Goal: Navigation & Orientation: Find specific page/section

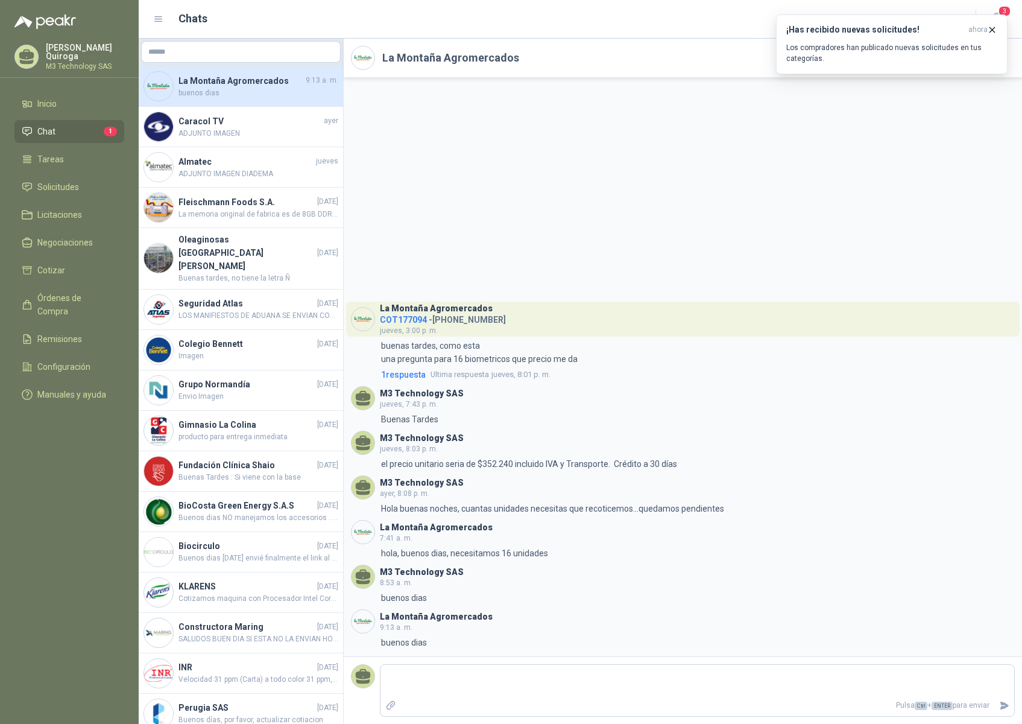
click at [96, 130] on li "Chat 1" at bounding box center [69, 131] width 95 height 13
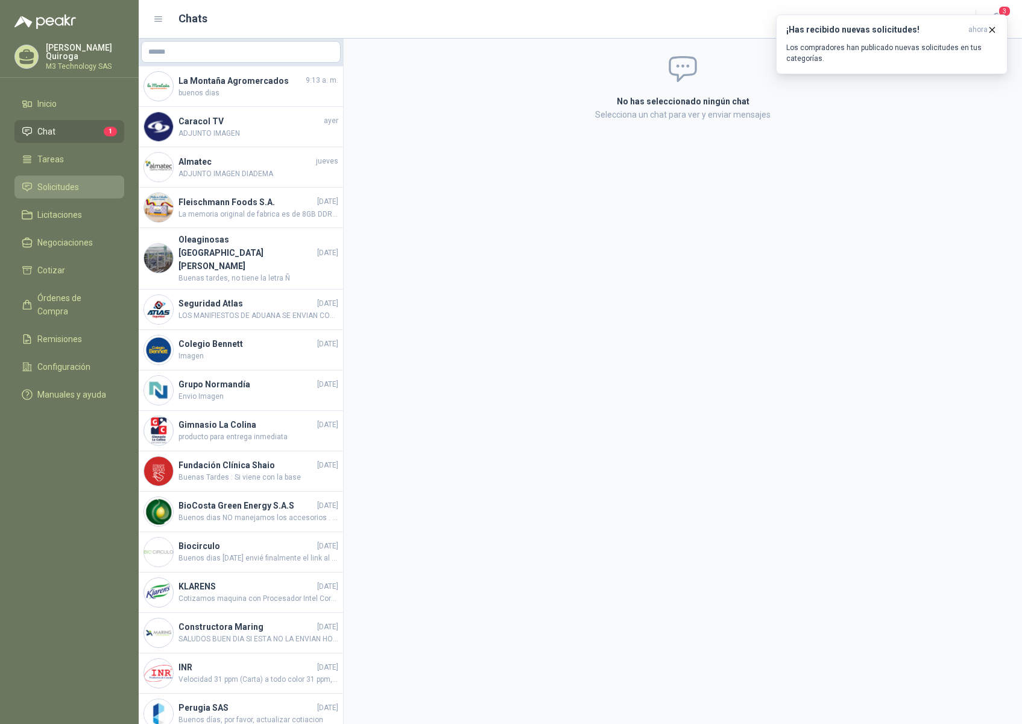
click at [65, 182] on span "Solicitudes" at bounding box center [58, 186] width 42 height 13
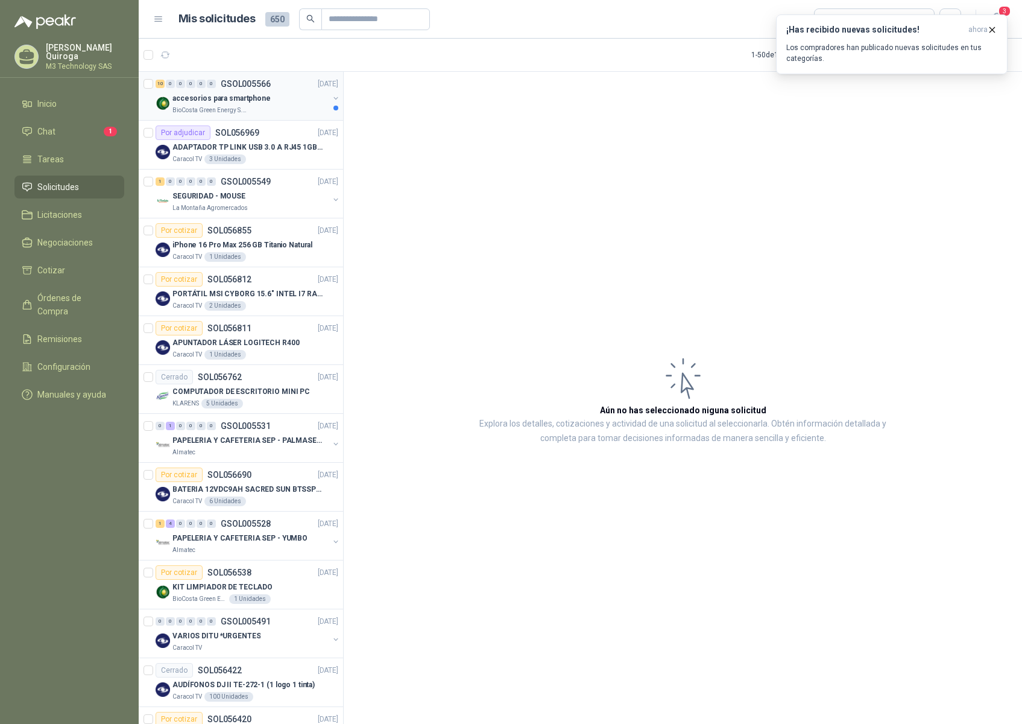
click at [272, 110] on div "BioCosta Green Energy S.A.S" at bounding box center [250, 111] width 156 height 10
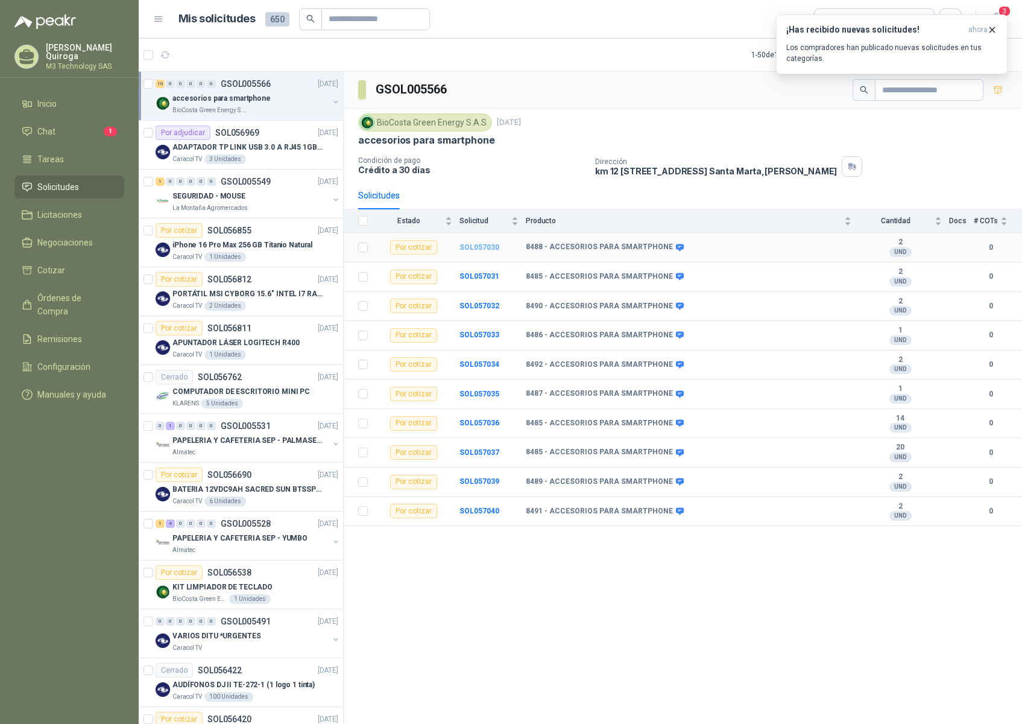
click at [478, 244] on b "SOL057030" at bounding box center [479, 247] width 40 height 8
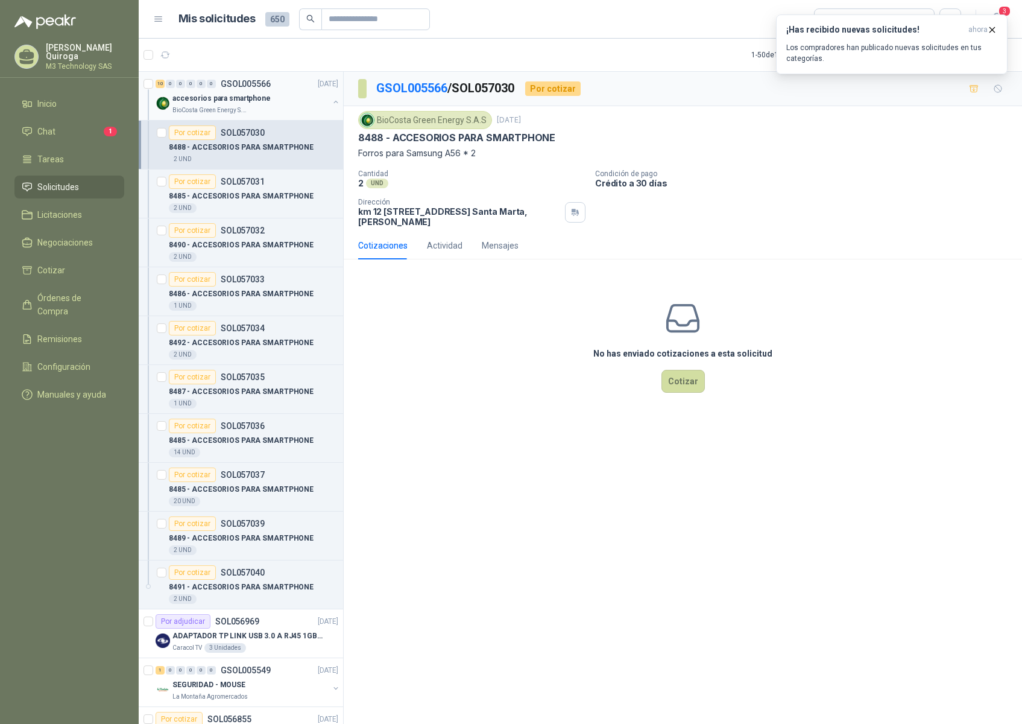
click at [297, 97] on div "accesorios para smartphone" at bounding box center [250, 98] width 156 height 14
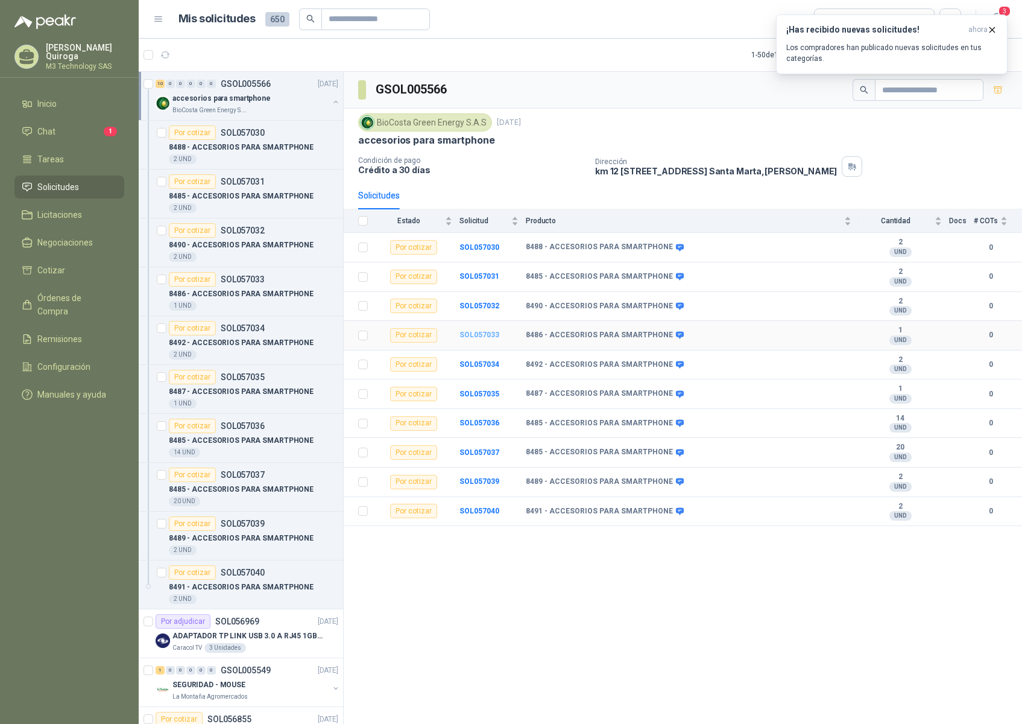
click at [478, 331] on b "SOL057033" at bounding box center [479, 334] width 40 height 8
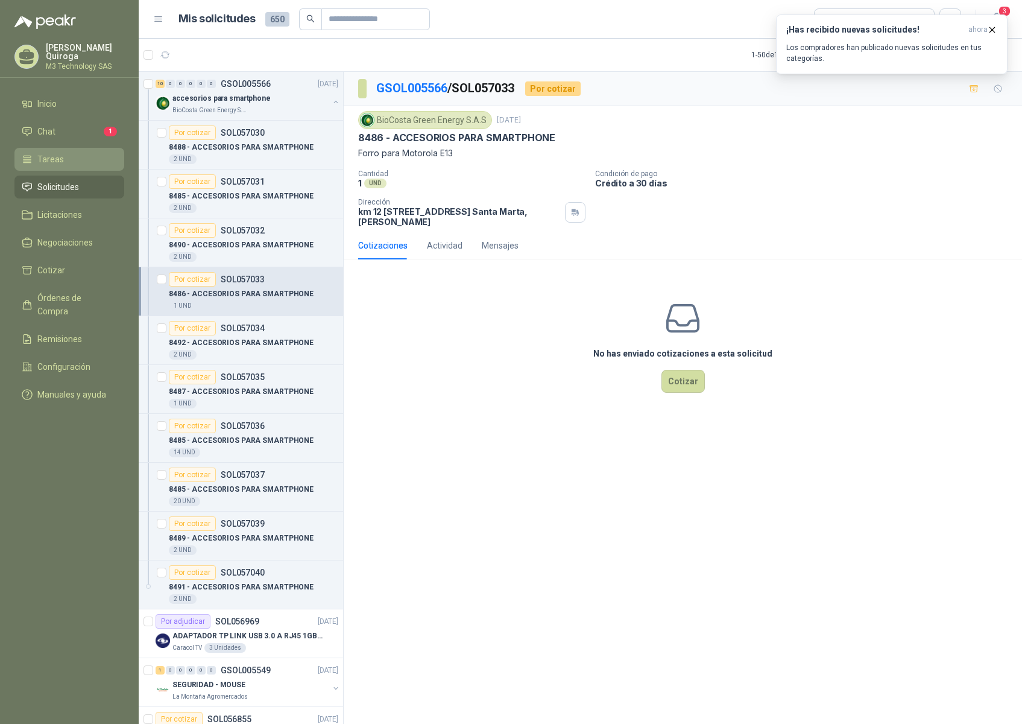
click at [65, 159] on li "Tareas" at bounding box center [69, 159] width 95 height 13
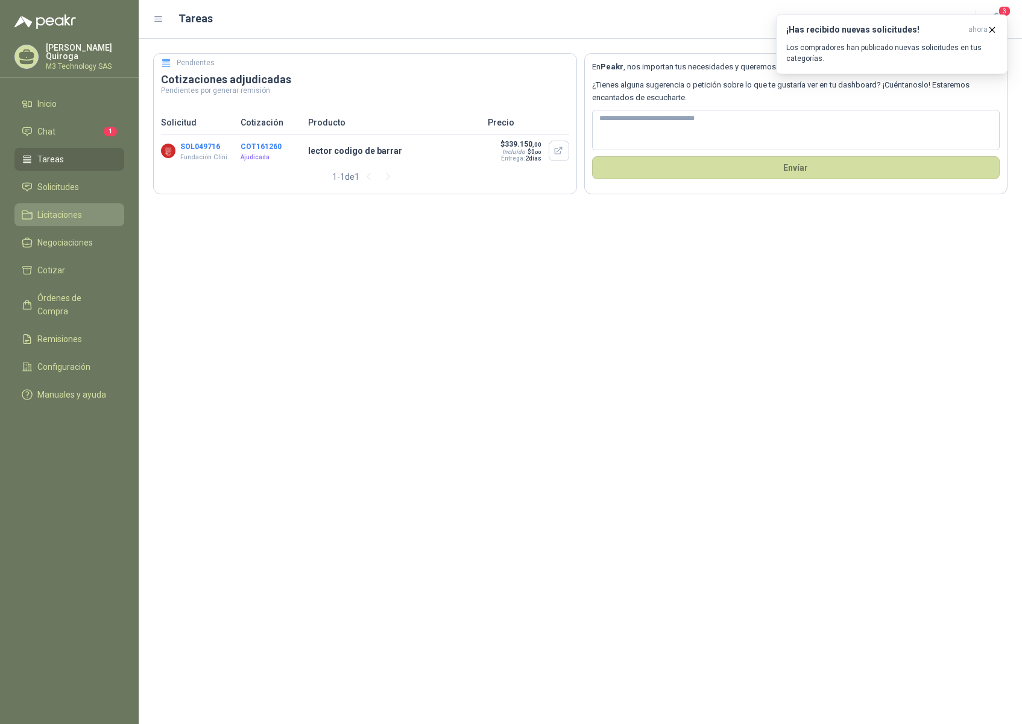
click at [77, 213] on span "Licitaciones" at bounding box center [59, 214] width 45 height 13
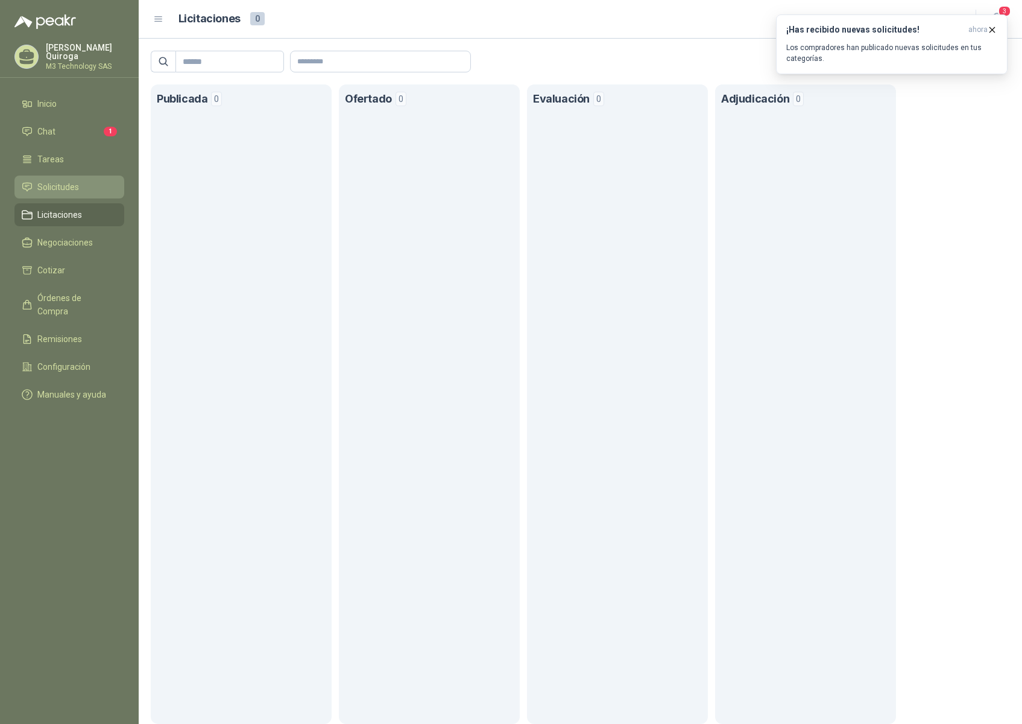
click at [72, 185] on span "Solicitudes" at bounding box center [58, 186] width 42 height 13
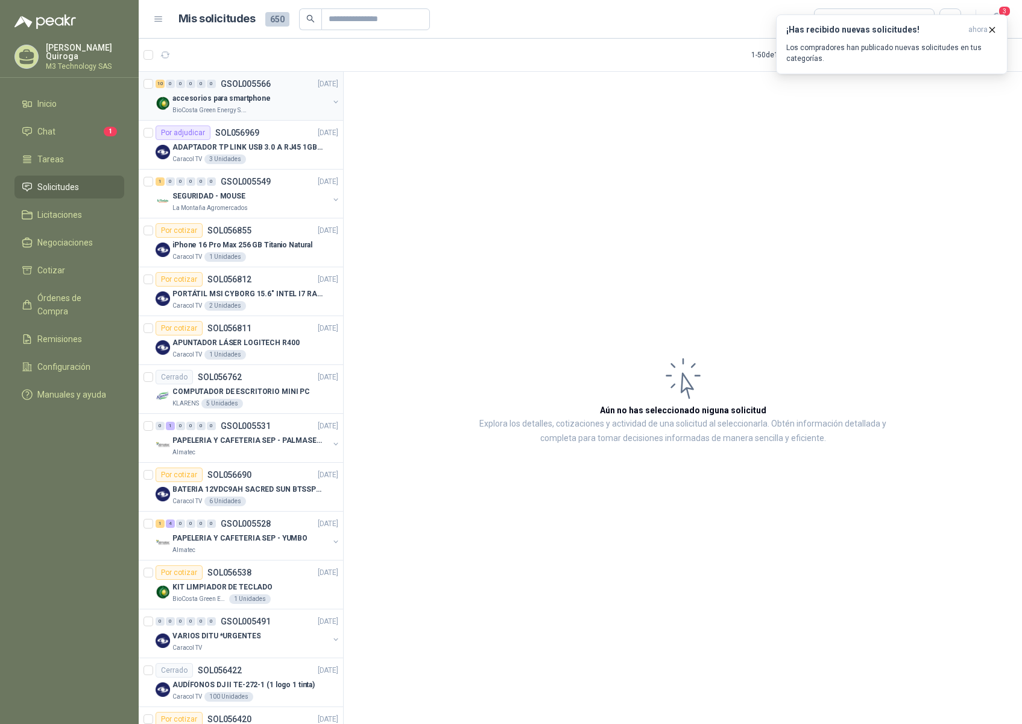
click at [292, 112] on div "BioCosta Green Energy S.A.S" at bounding box center [250, 111] width 156 height 10
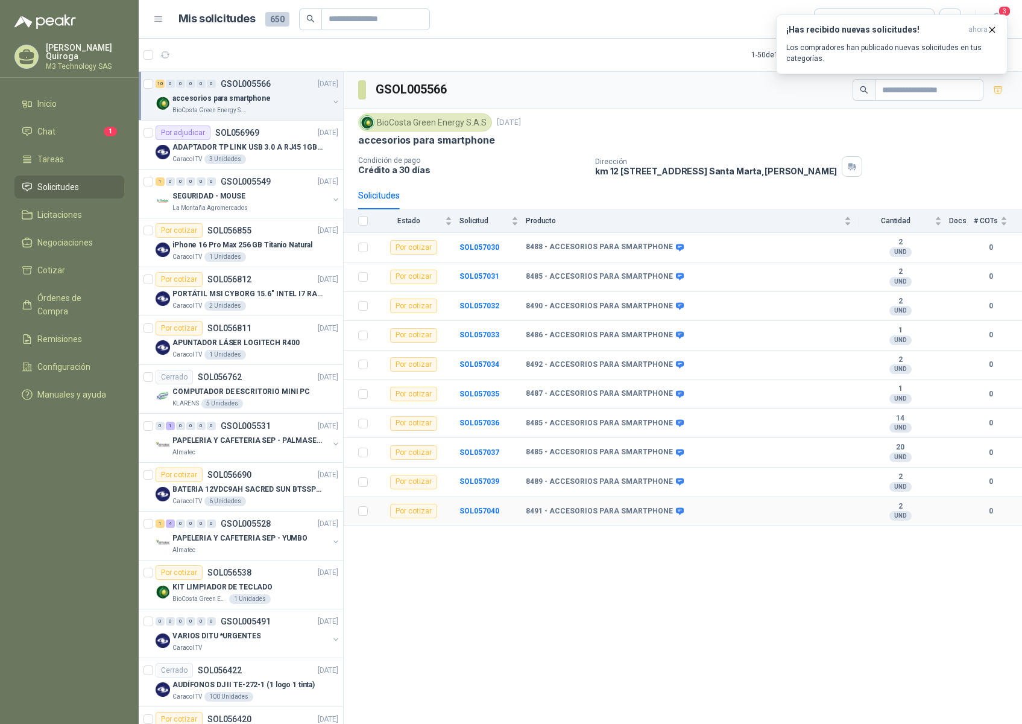
click at [557, 511] on b "8491 - ACCESORIOS PARA SMARTPHONE" at bounding box center [599, 511] width 147 height 10
click at [459, 511] on td "Por cotizar" at bounding box center [417, 512] width 84 height 30
click at [465, 510] on b "SOL057040" at bounding box center [479, 510] width 40 height 8
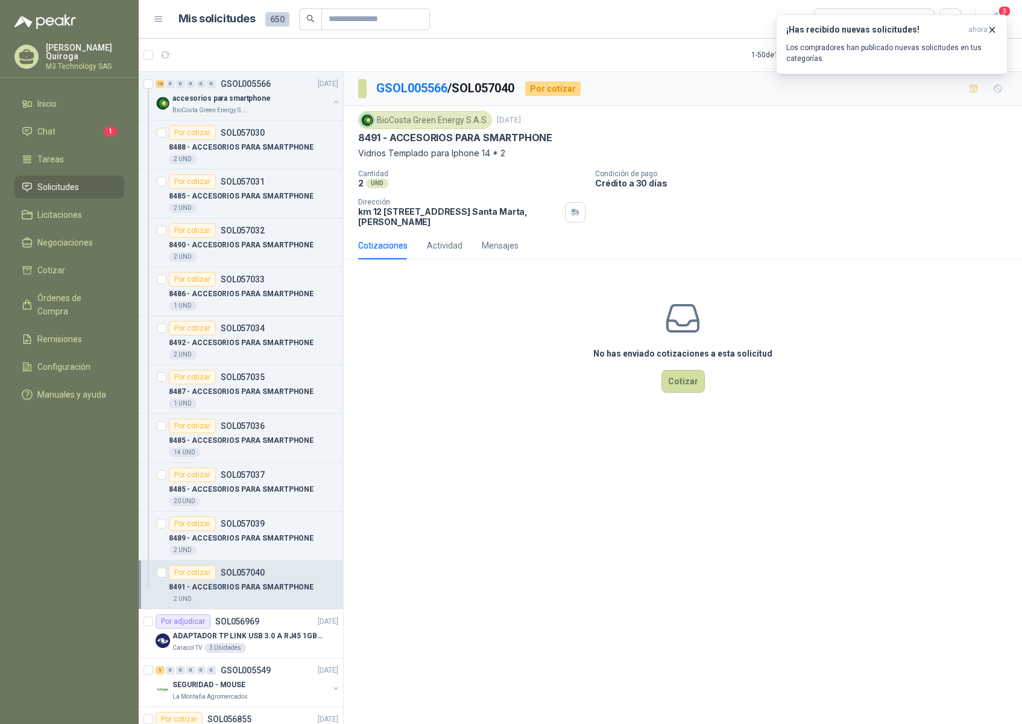
click at [86, 181] on li "Solicitudes" at bounding box center [69, 186] width 95 height 13
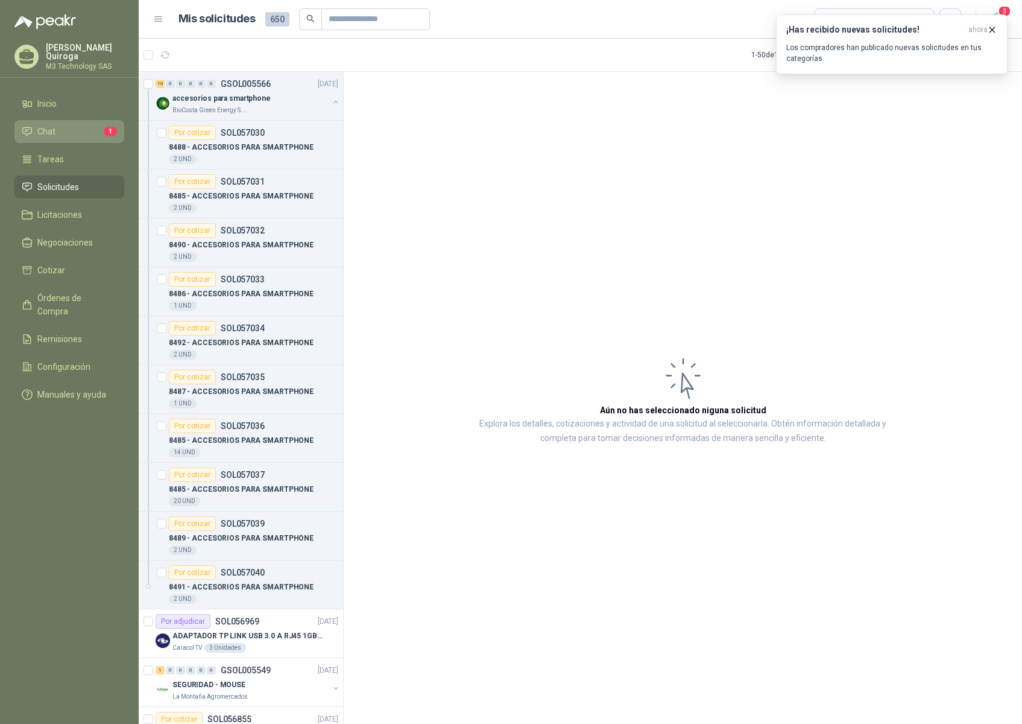
click at [57, 131] on li "Chat 1" at bounding box center [69, 131] width 95 height 13
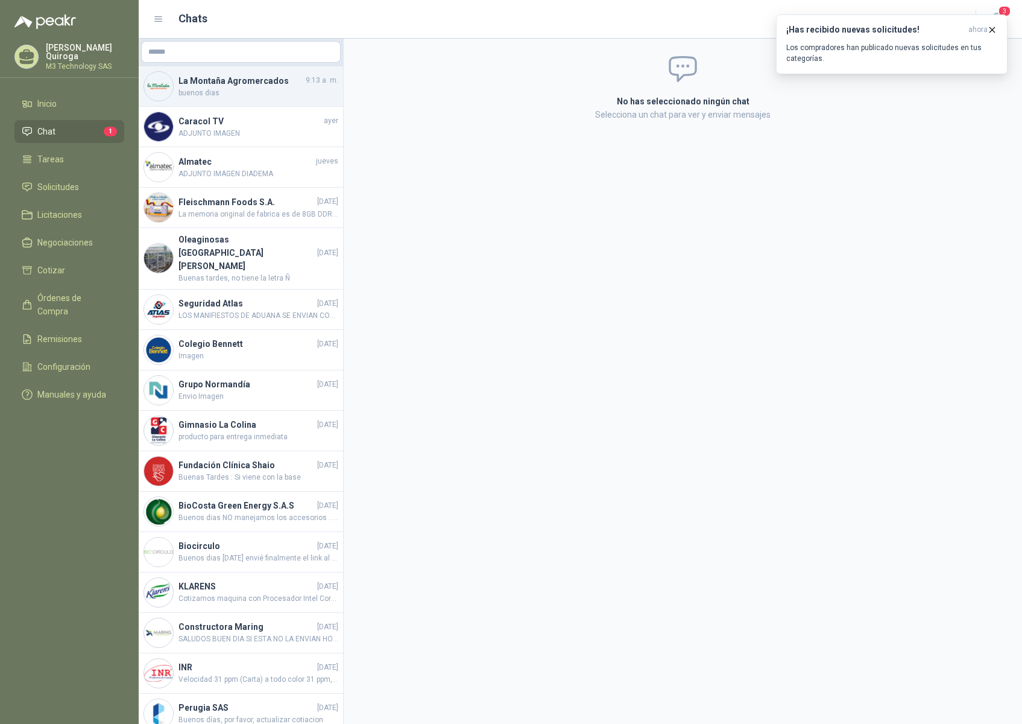
click at [289, 93] on span "buenos dias" at bounding box center [258, 92] width 160 height 11
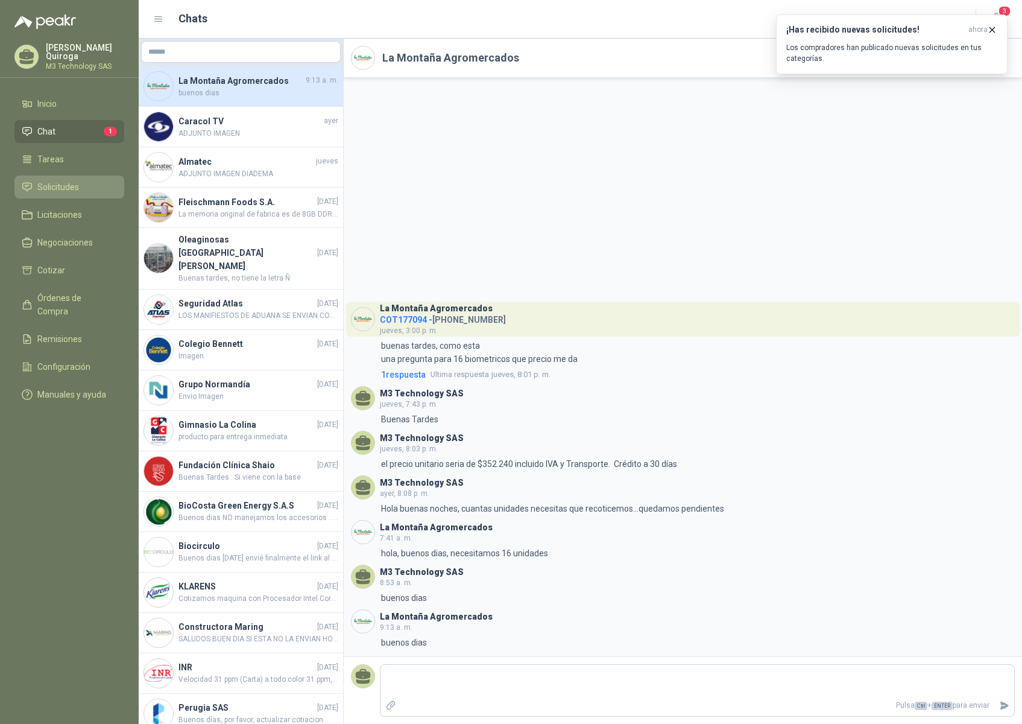
click at [68, 183] on span "Solicitudes" at bounding box center [58, 186] width 42 height 13
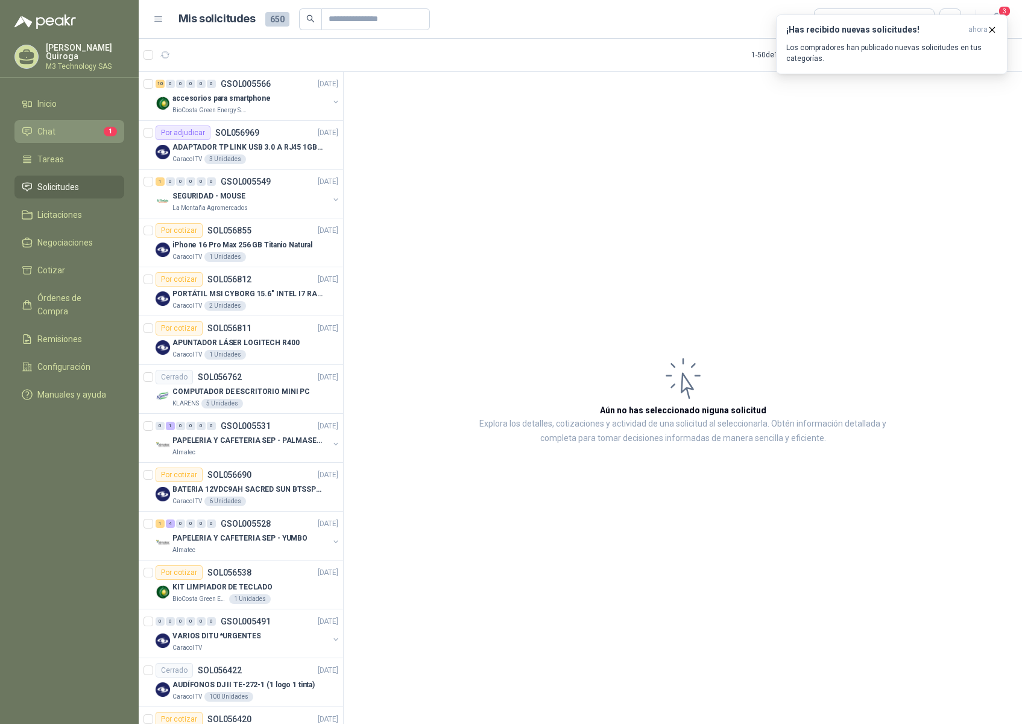
click at [39, 125] on span "Chat" at bounding box center [46, 131] width 18 height 13
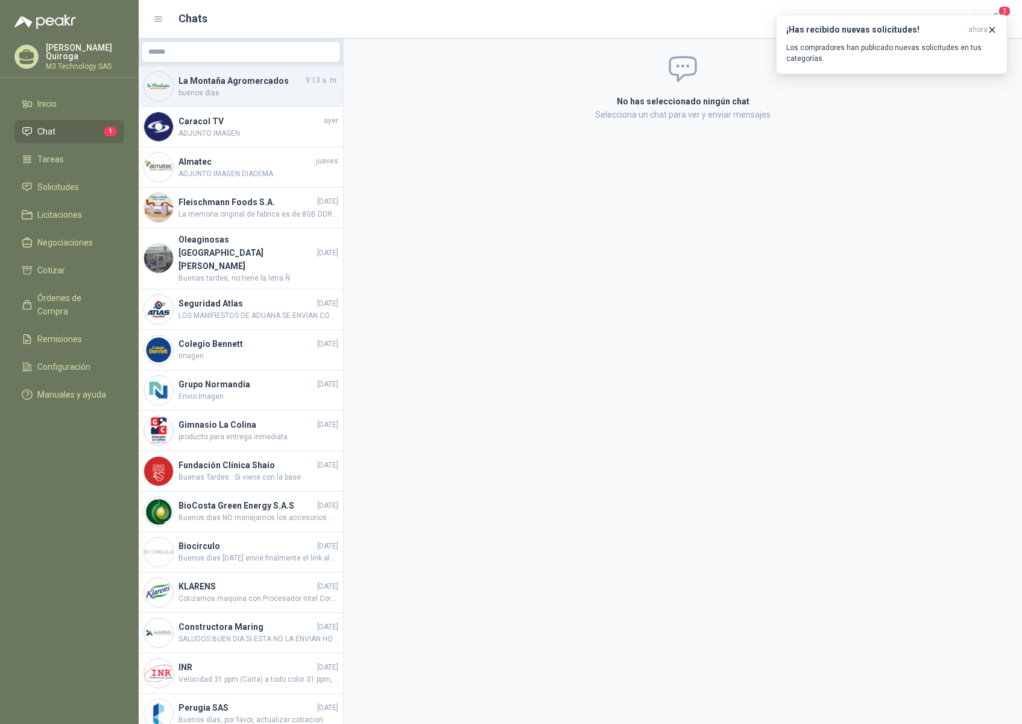
click at [292, 89] on span "buenos dias" at bounding box center [258, 92] width 160 height 11
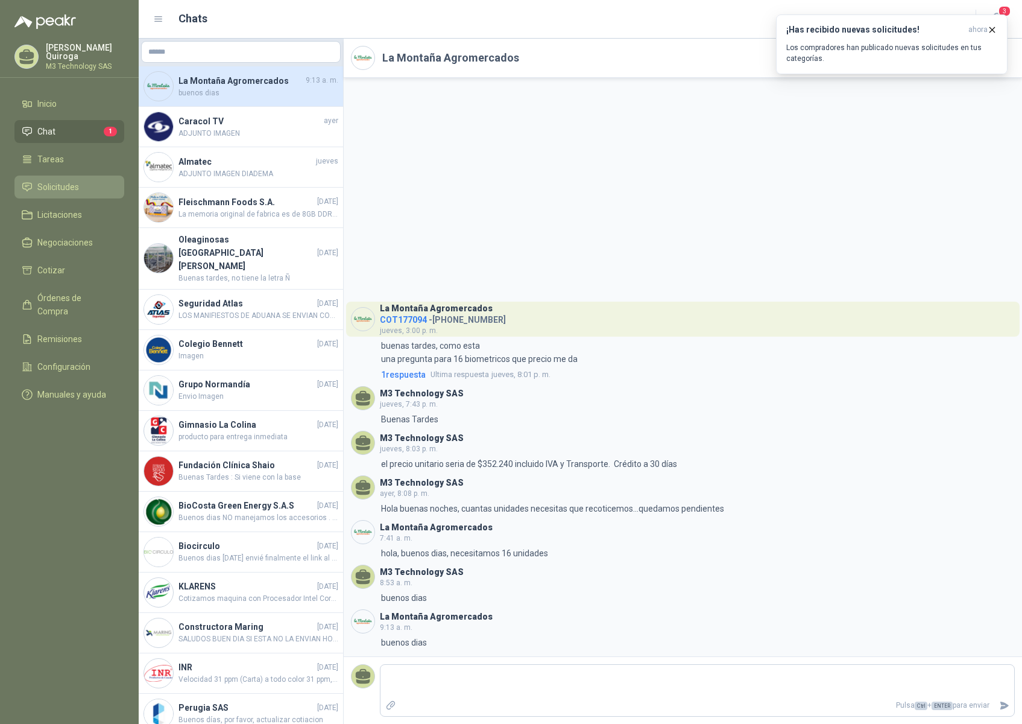
click at [77, 181] on span "Solicitudes" at bounding box center [58, 186] width 42 height 13
